Goal: Navigation & Orientation: Understand site structure

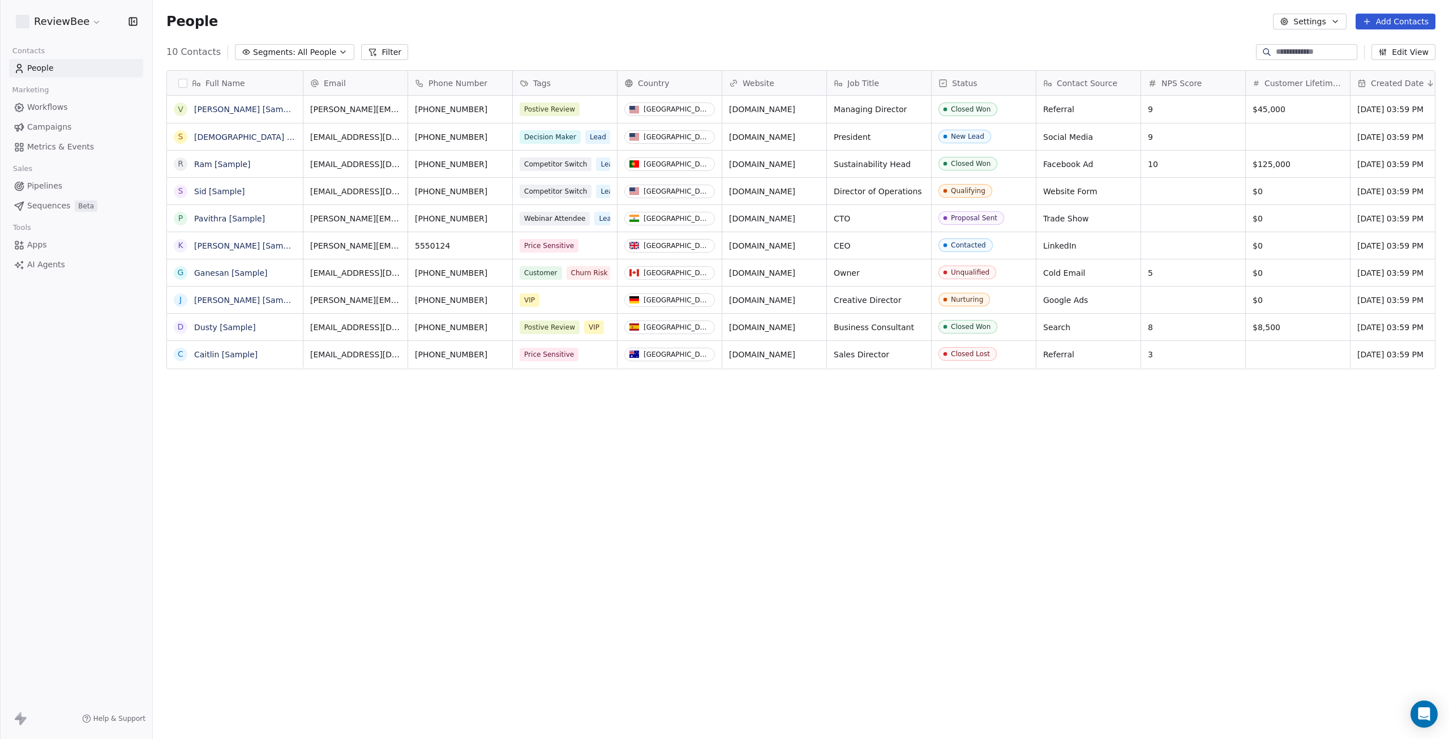
scroll to position [642, 1288]
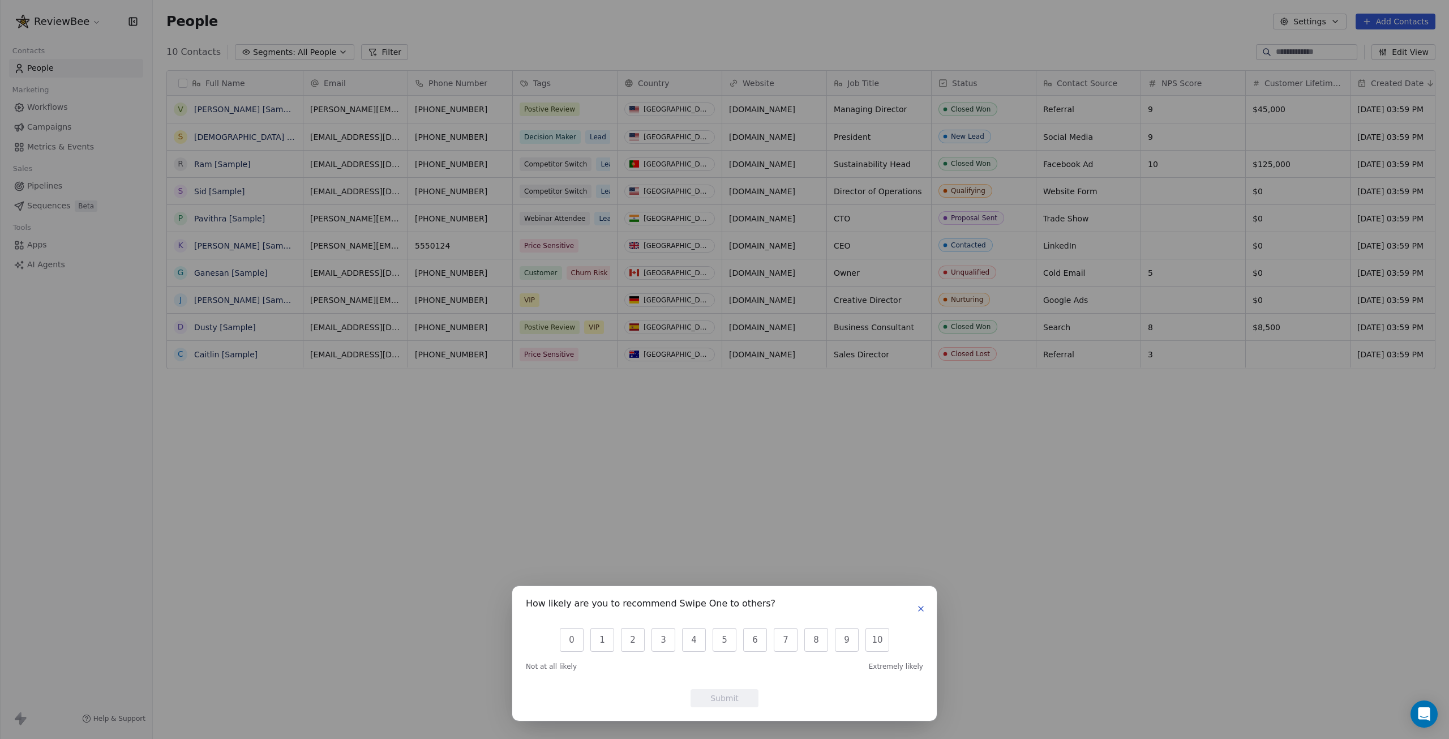
click at [917, 609] on icon "button" at bounding box center [921, 608] width 9 height 9
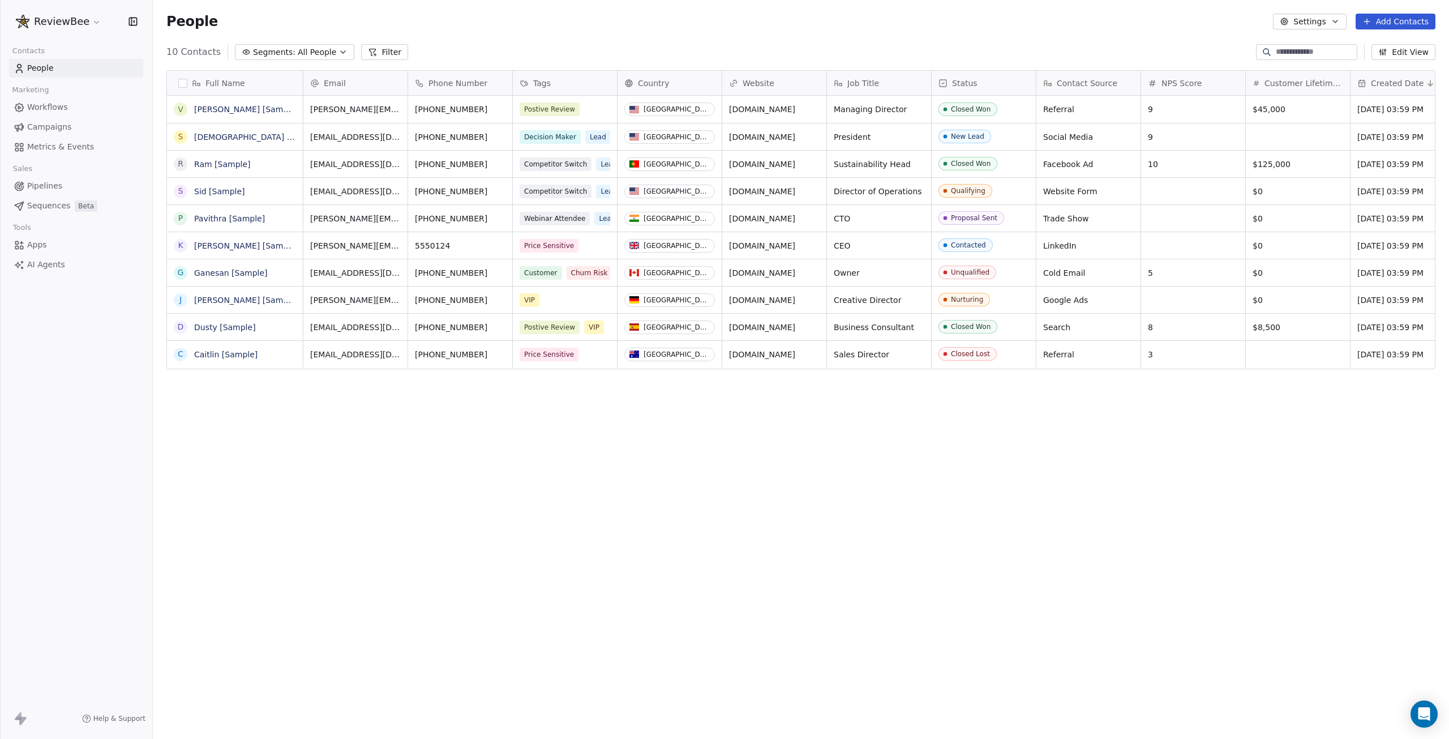
click at [47, 113] on link "Workflows" at bounding box center [76, 107] width 134 height 19
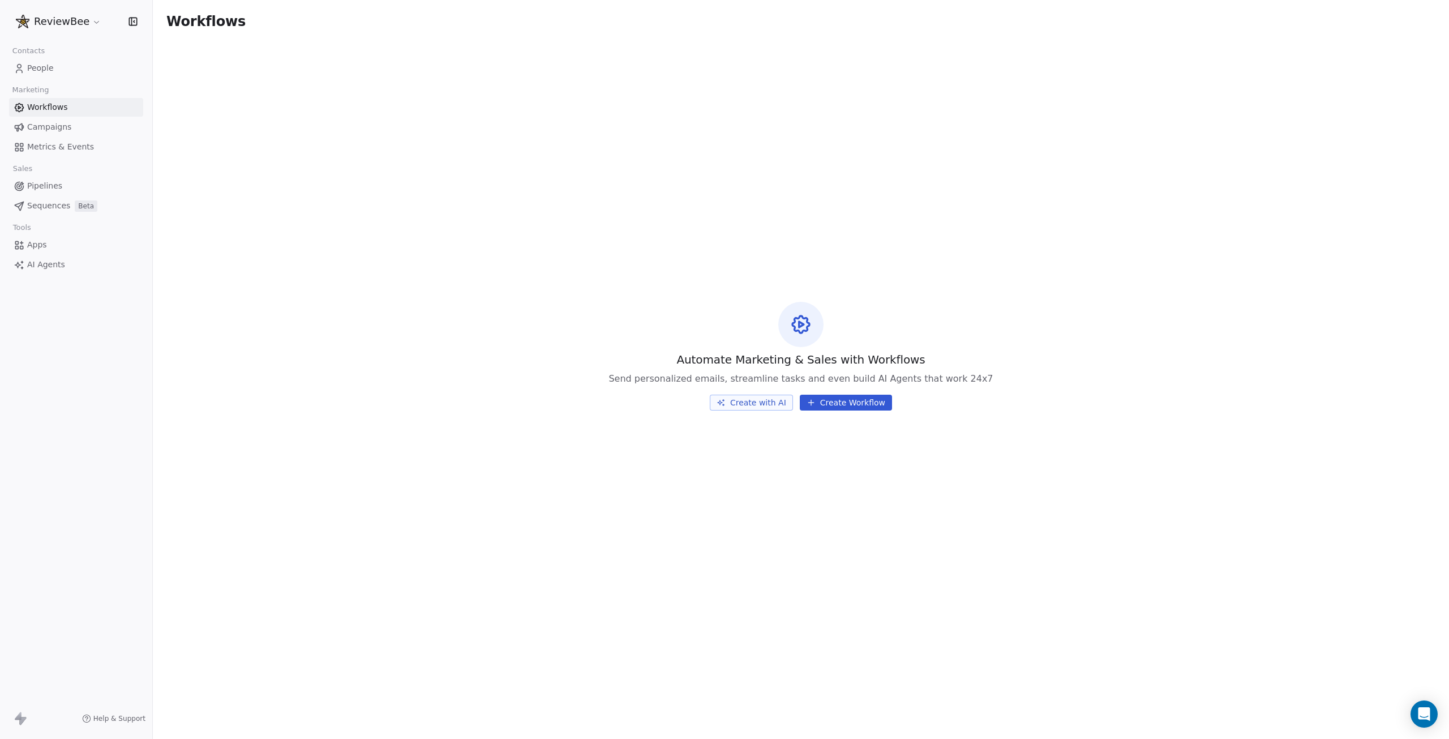
click at [56, 128] on span "Campaigns" at bounding box center [49, 127] width 44 height 12
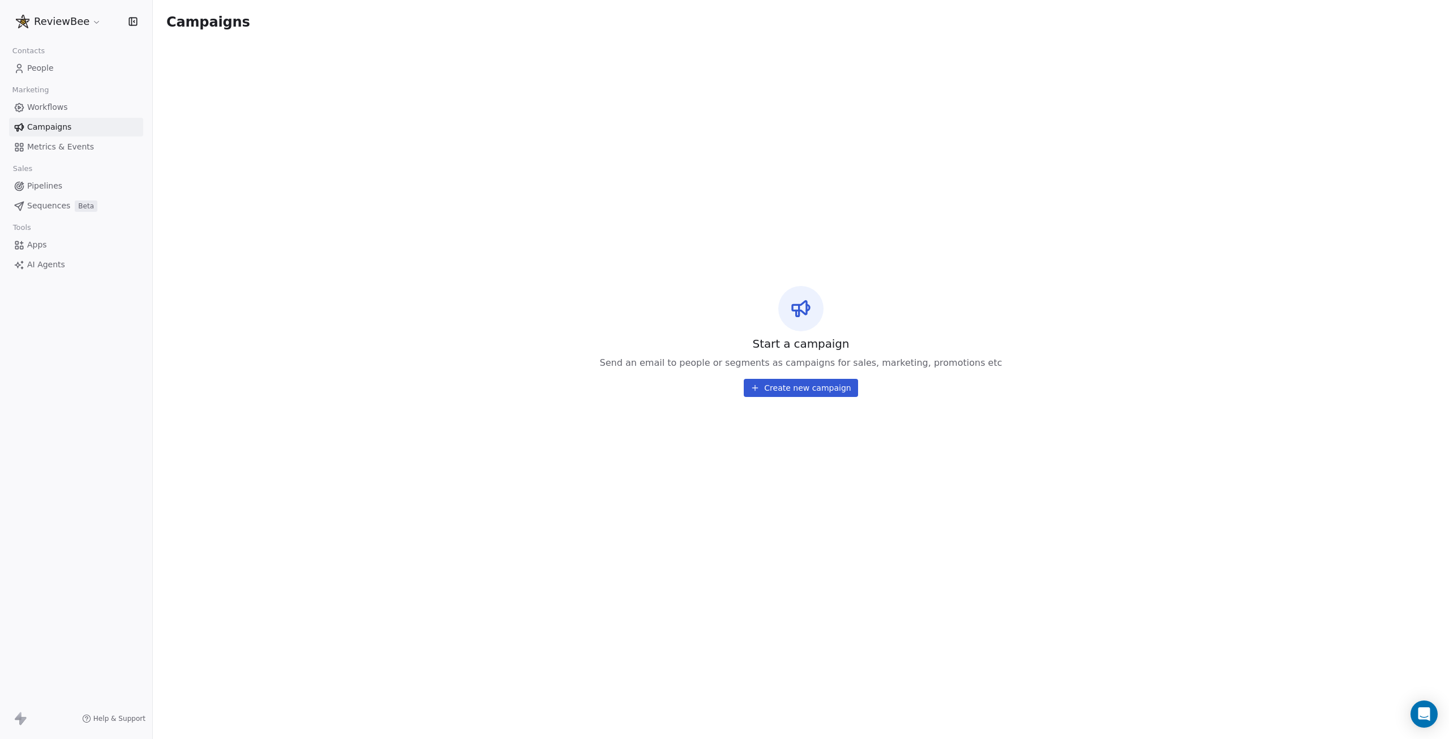
click at [42, 149] on span "Metrics & Events" at bounding box center [60, 147] width 67 height 12
